Goal: Task Accomplishment & Management: Manage account settings

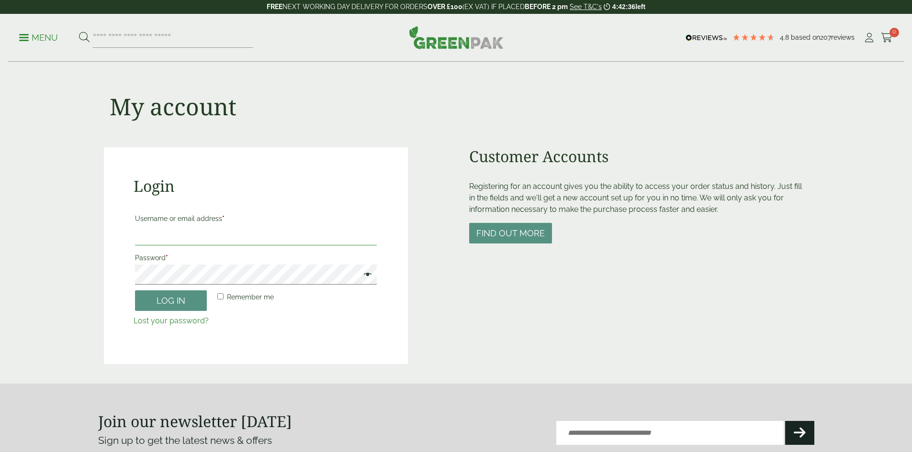
click at [269, 242] on input "Username or email address *" at bounding box center [256, 235] width 242 height 20
click at [235, 235] on input "Username or email address *" at bounding box center [256, 235] width 242 height 20
click at [135, 291] on button "Log in" at bounding box center [171, 301] width 72 height 21
type input "**********"
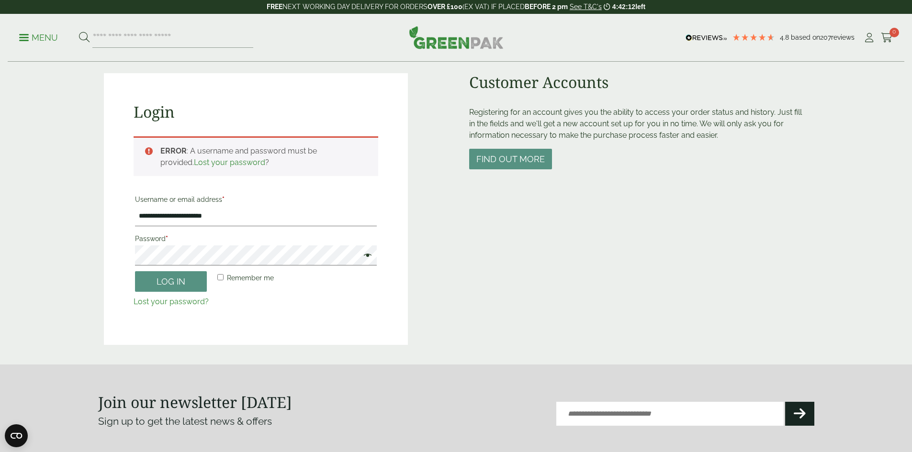
scroll to position [67, 0]
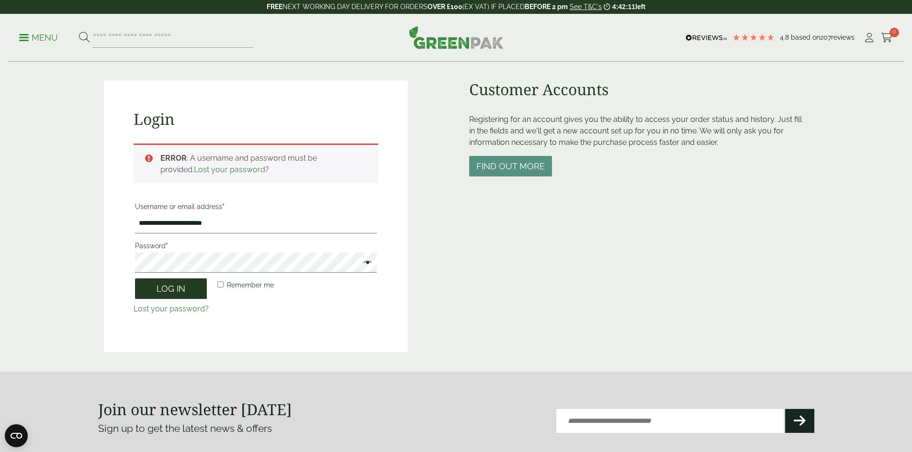
click at [181, 287] on button "Log in" at bounding box center [171, 289] width 72 height 21
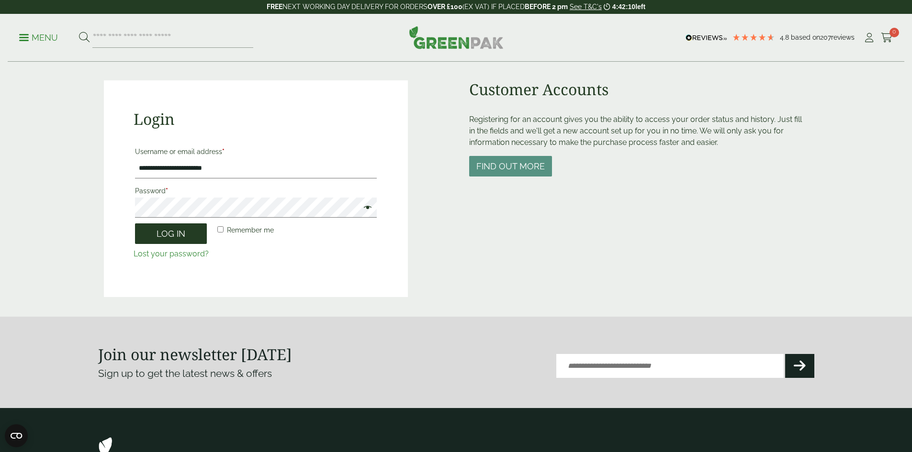
click at [184, 232] on button "Log in" at bounding box center [171, 234] width 72 height 21
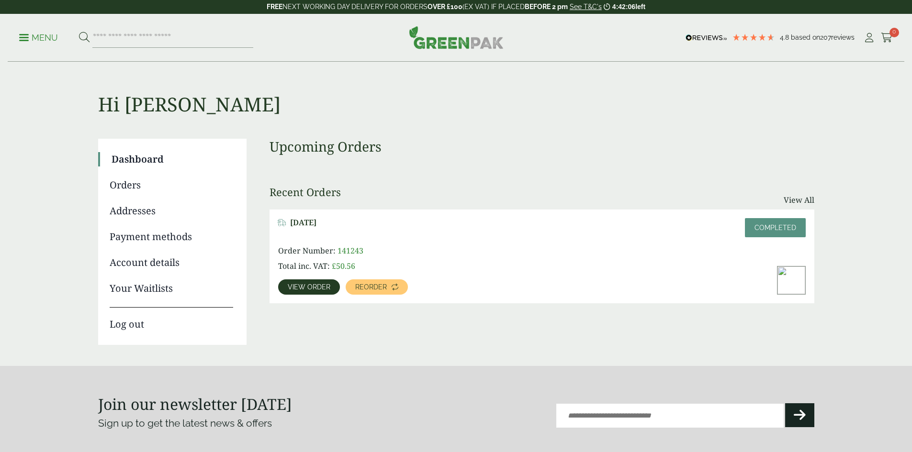
click at [131, 182] on link "Orders" at bounding box center [171, 185] width 123 height 14
